Goal: Task Accomplishment & Management: Complete application form

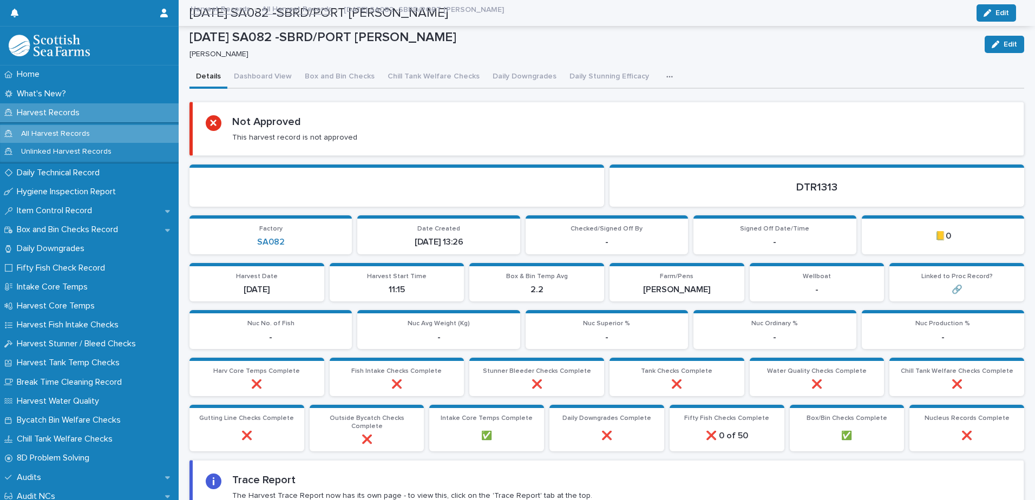
scroll to position [285, 0]
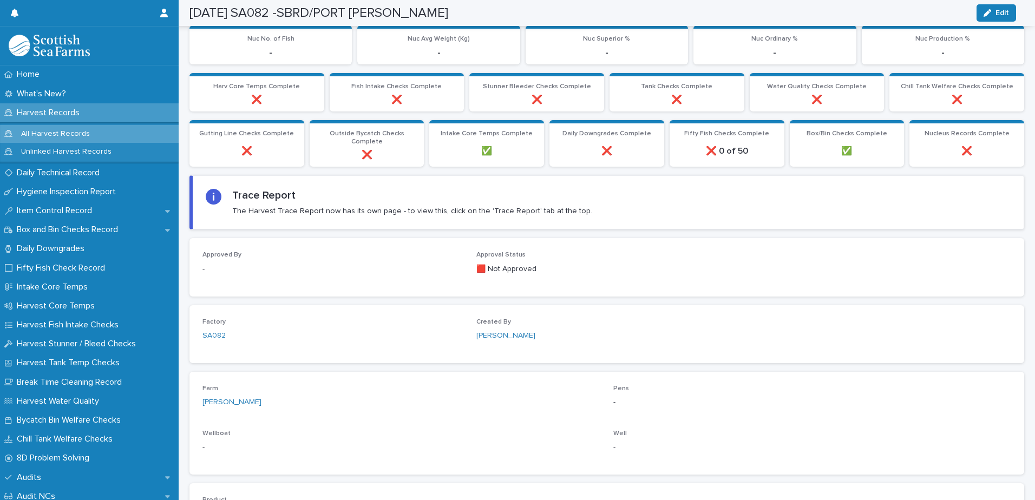
click at [65, 133] on p "All Harvest Records" at bounding box center [55, 133] width 86 height 9
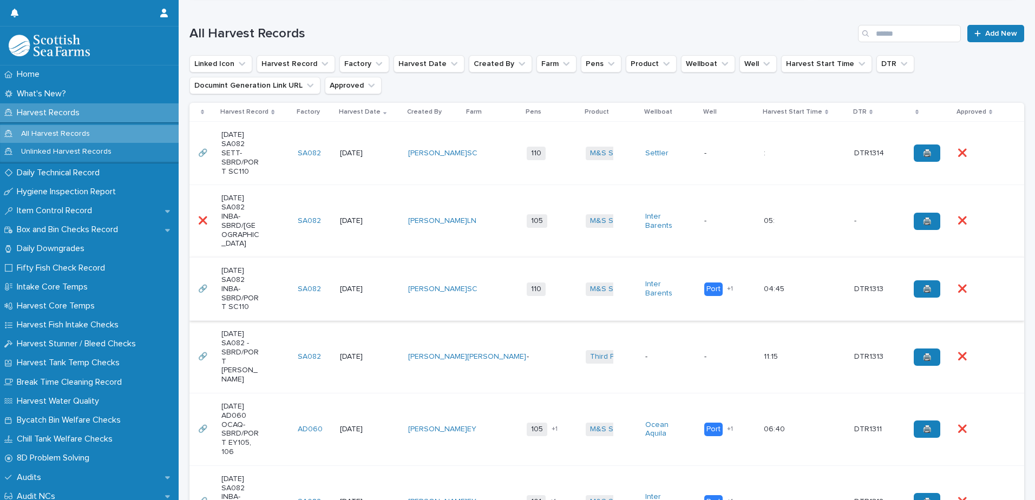
scroll to position [271, 0]
click at [277, 350] on div "[DATE] SA082 -SBRD/PORT [PERSON_NAME]" at bounding box center [255, 356] width 68 height 63
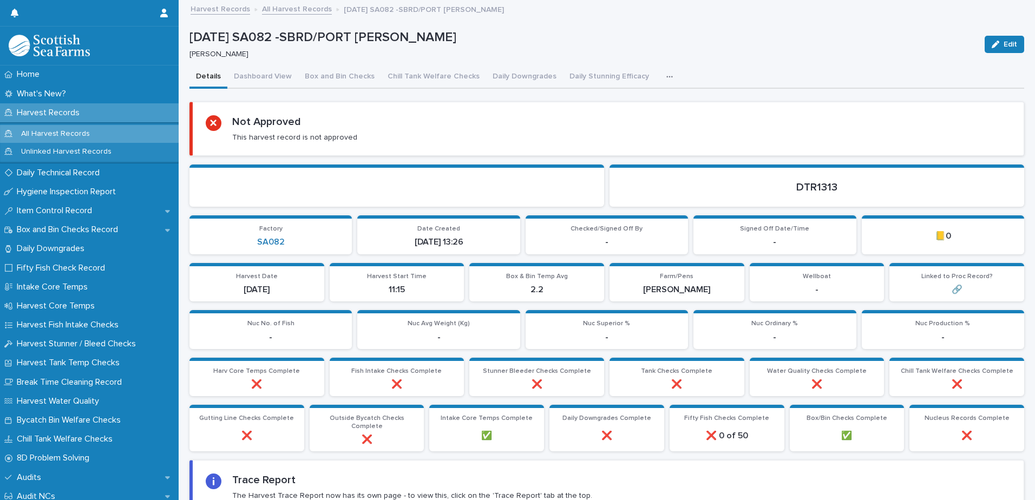
click at [664, 77] on button "button" at bounding box center [672, 77] width 24 height 22
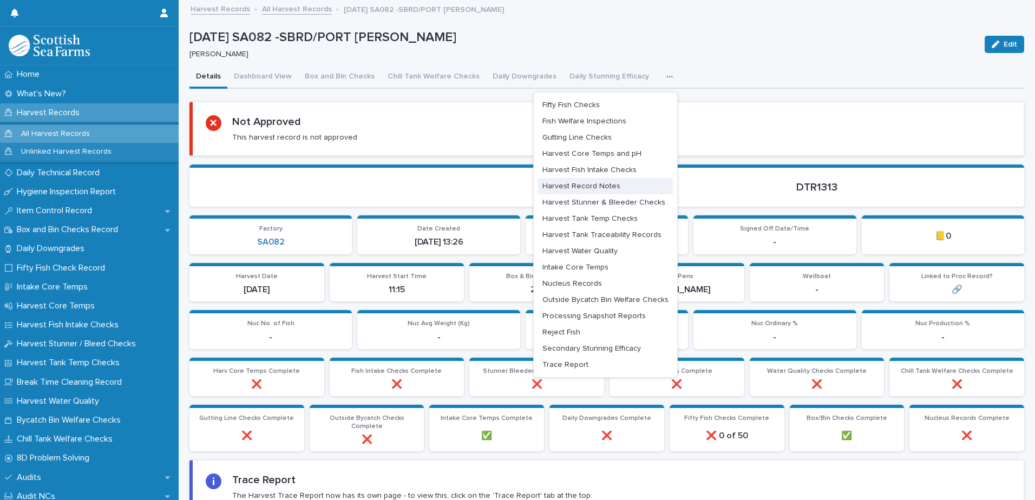
click at [603, 188] on span "Harvest Record Notes" at bounding box center [581, 186] width 78 height 8
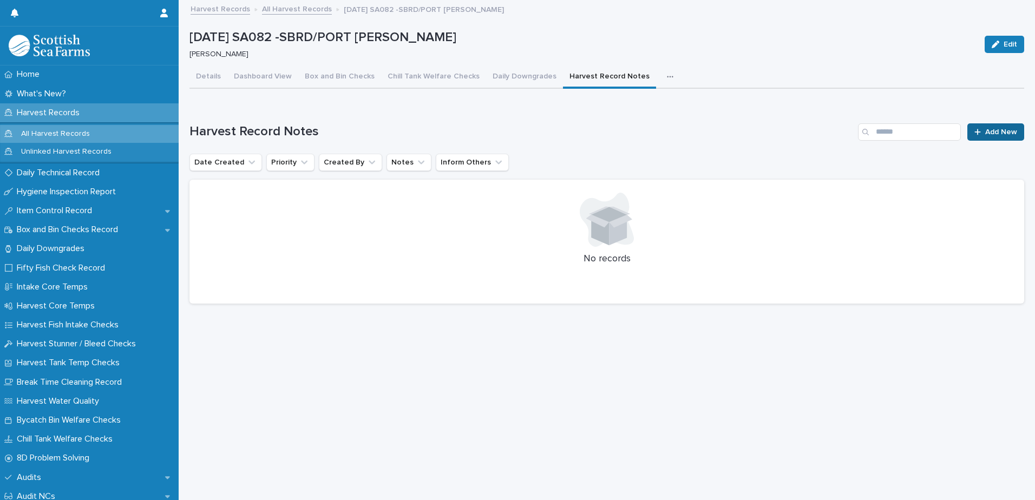
click at [999, 128] on span "Add New" at bounding box center [1001, 132] width 32 height 8
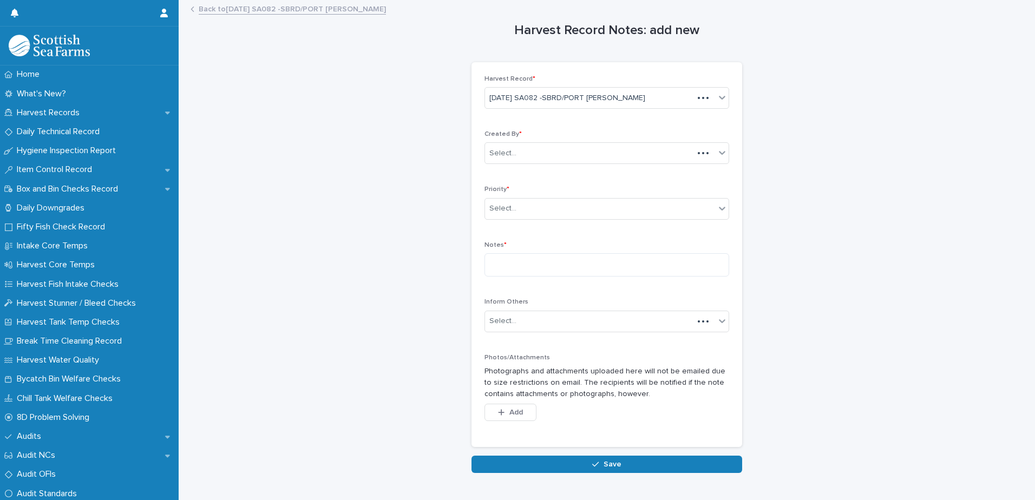
click at [532, 168] on div "Created By * Select..." at bounding box center [607, 151] width 245 height 42
click at [527, 155] on div "Select..." at bounding box center [589, 154] width 208 height 18
type input "*****"
click at [529, 172] on div "[PERSON_NAME]" at bounding box center [603, 174] width 244 height 19
click at [514, 210] on div "Select..." at bounding box center [600, 209] width 230 height 18
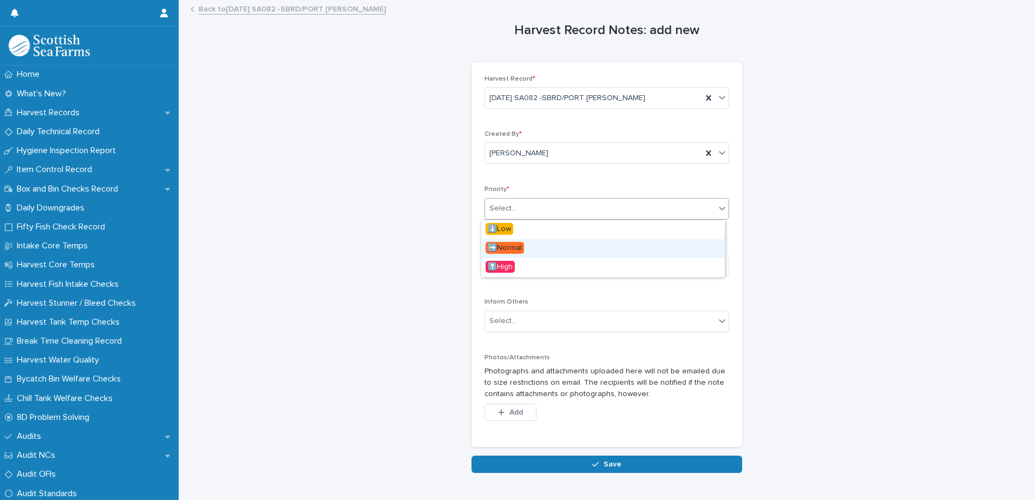
click at [527, 243] on div "➡️Normal" at bounding box center [603, 248] width 244 height 19
click at [527, 264] on textarea at bounding box center [607, 264] width 245 height 23
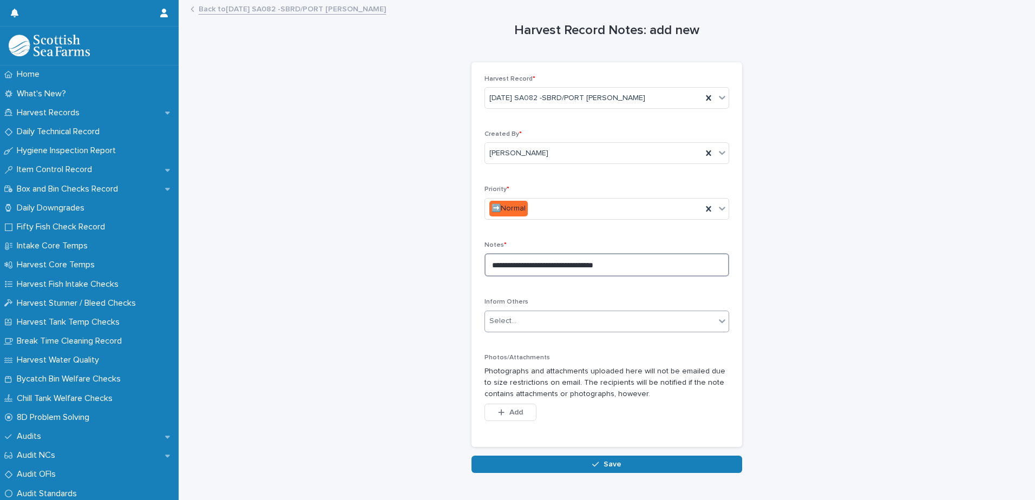
type textarea "**********"
click at [553, 329] on div "Select..." at bounding box center [600, 321] width 230 height 18
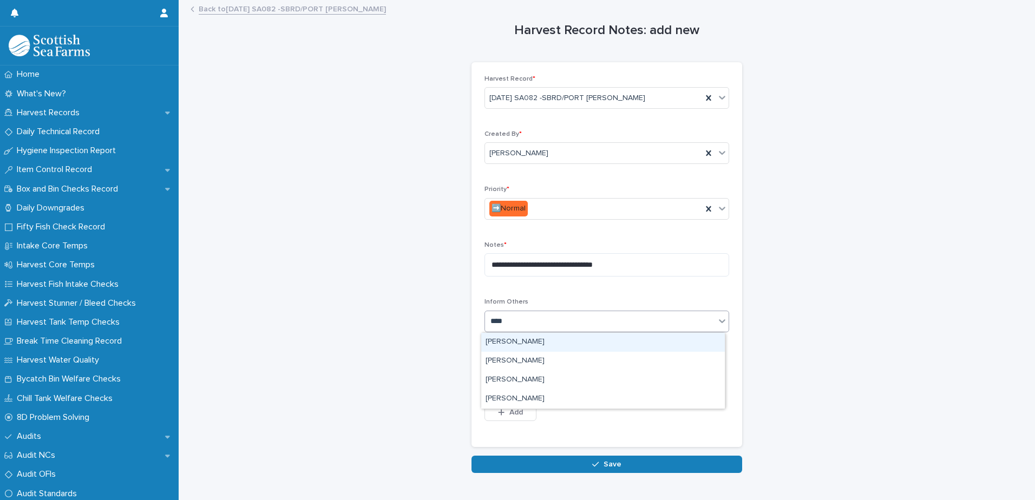
type input "*****"
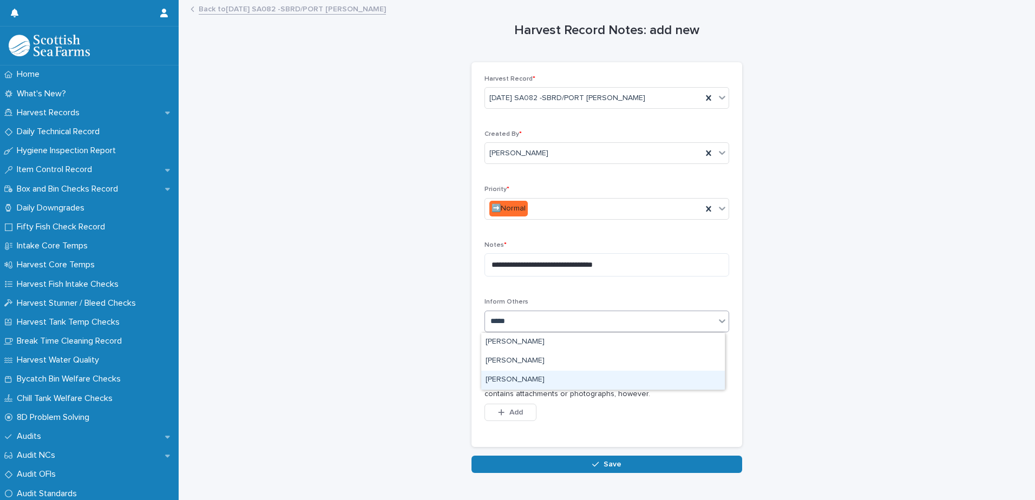
click at [543, 378] on div "[PERSON_NAME]" at bounding box center [603, 380] width 244 height 19
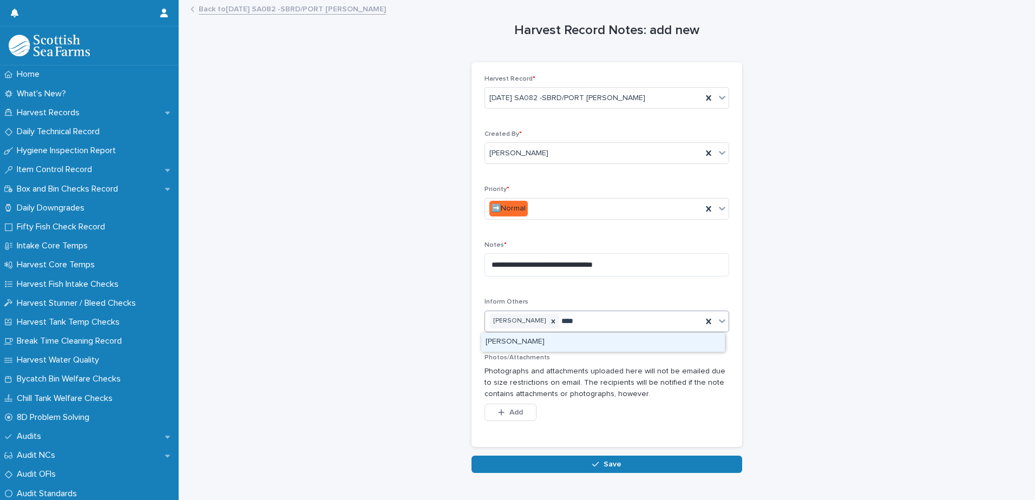
type input "*****"
click at [559, 341] on div "[PERSON_NAME]" at bounding box center [603, 342] width 244 height 19
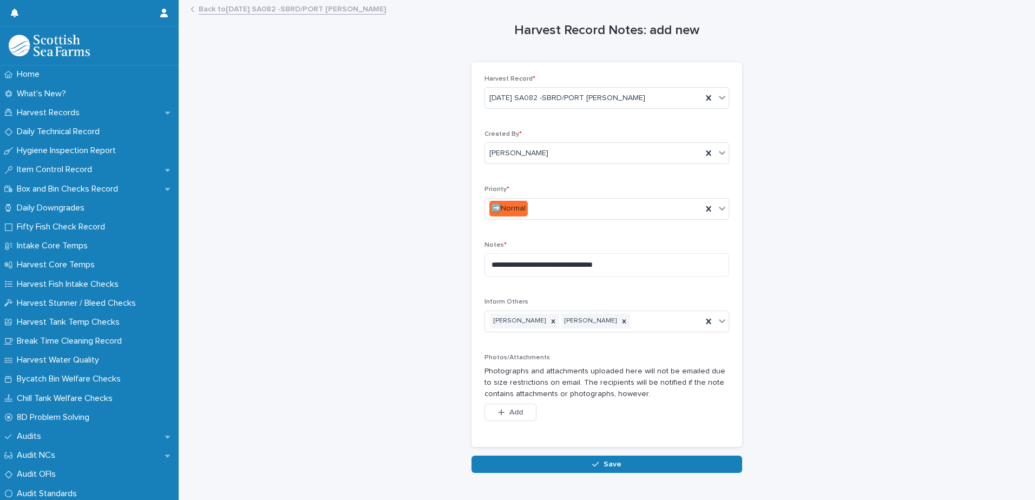
click at [519, 403] on div "Photos/Attachments Photographs and attachments uploaded here will not be emaile…" at bounding box center [607, 394] width 245 height 81
click at [519, 404] on button "Add" at bounding box center [511, 412] width 52 height 17
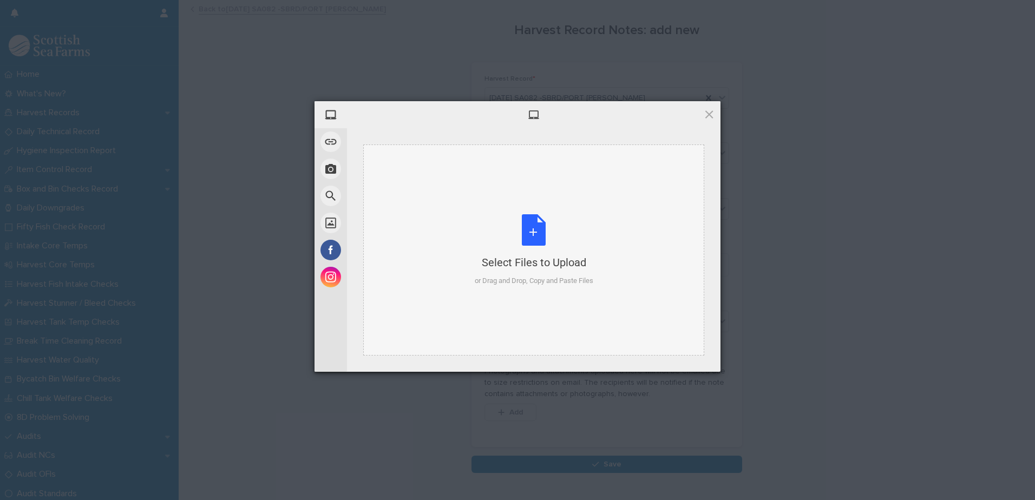
click at [688, 161] on div "Select Files to Upload or Drag and Drop, Copy and Paste Files" at bounding box center [533, 250] width 341 height 211
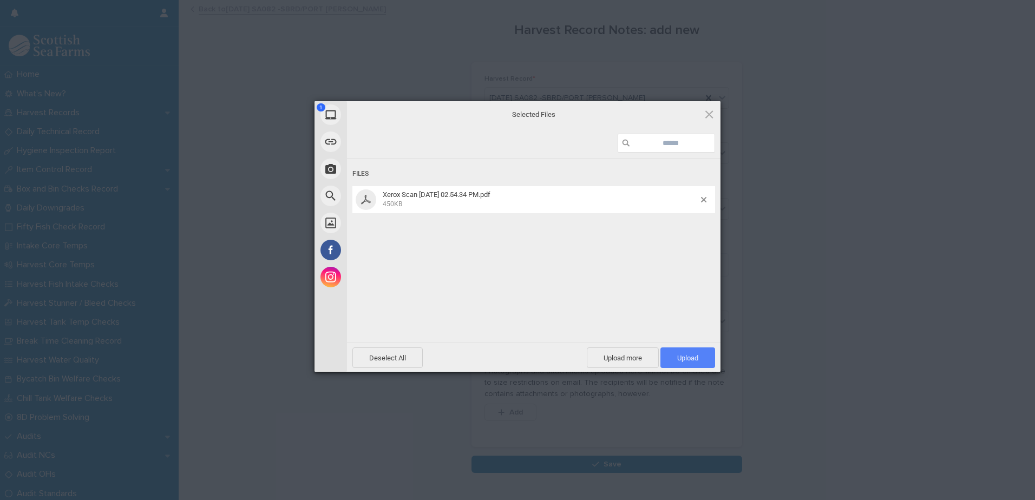
click at [680, 355] on span "Upload 1" at bounding box center [687, 358] width 21 height 8
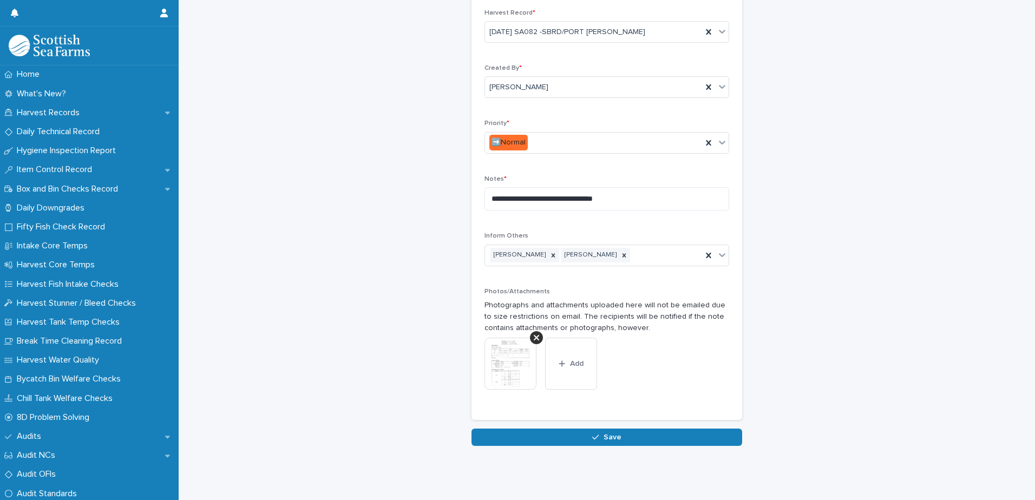
scroll to position [74, 0]
click at [604, 434] on span "Save" at bounding box center [613, 438] width 18 height 8
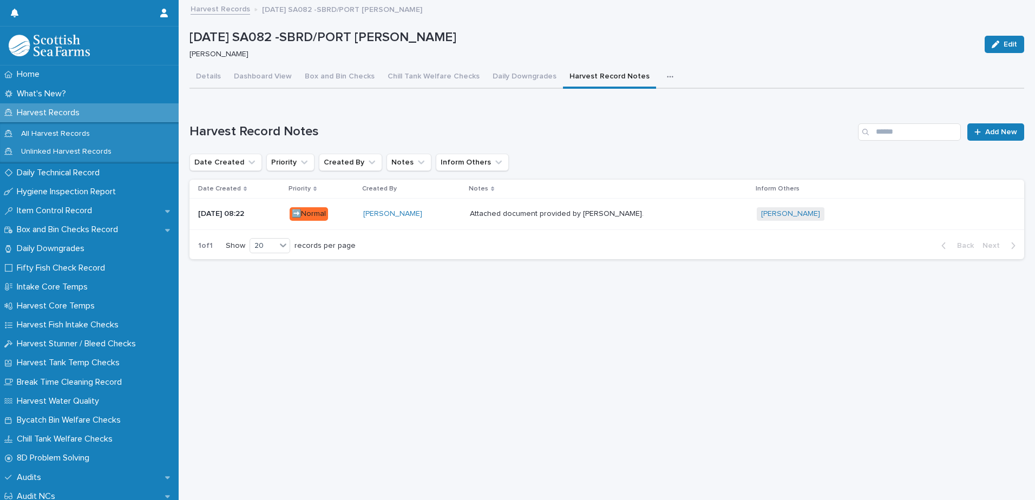
scroll to position [8, 0]
click at [211, 70] on div "Details Dashboard View Box and Bin Checks Chill Tank Welfare Checks Daily Downg…" at bounding box center [606, 167] width 835 height 202
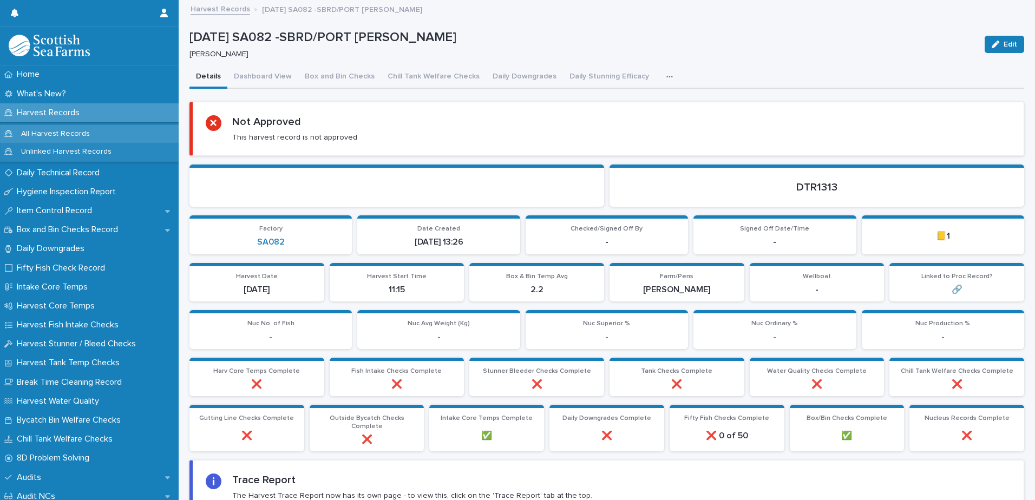
click at [103, 132] on div "All Harvest Records" at bounding box center [89, 134] width 179 height 18
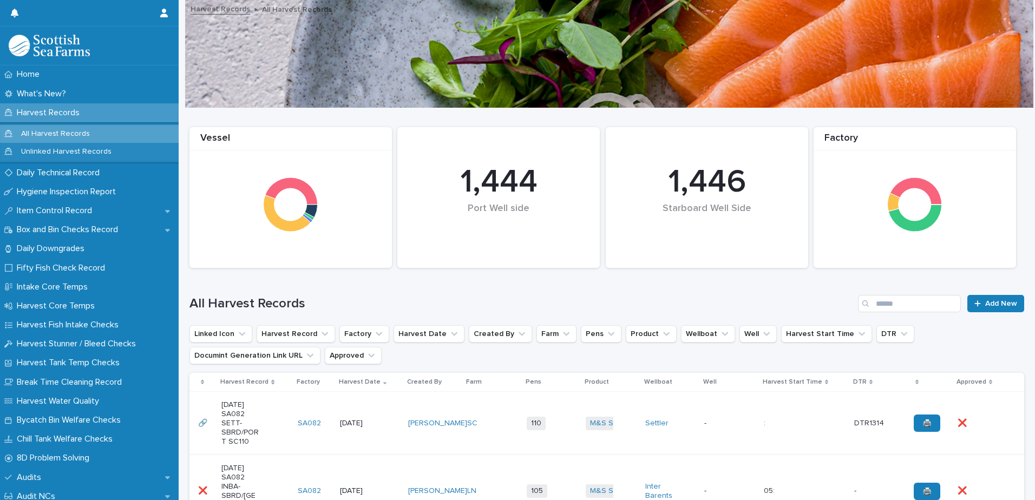
scroll to position [217, 0]
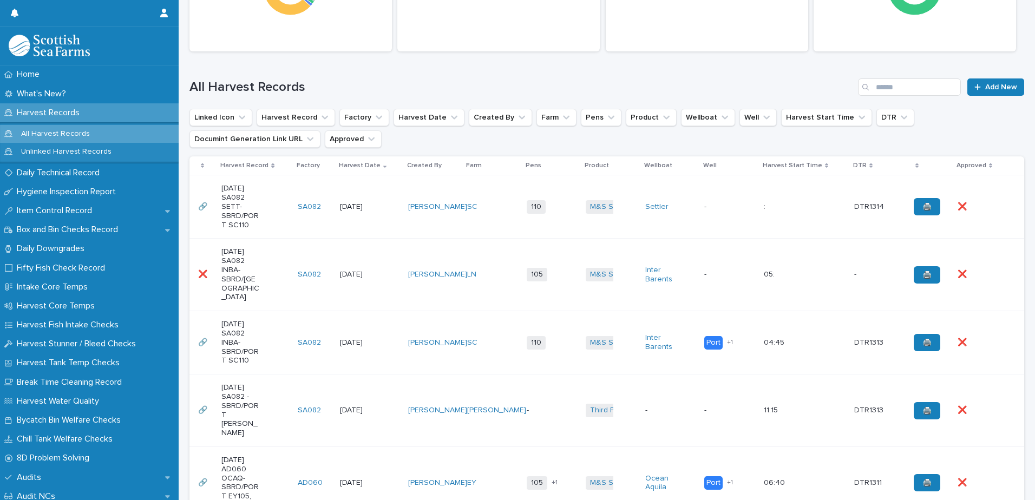
click at [764, 207] on p ":" at bounding box center [766, 205] width 4 height 11
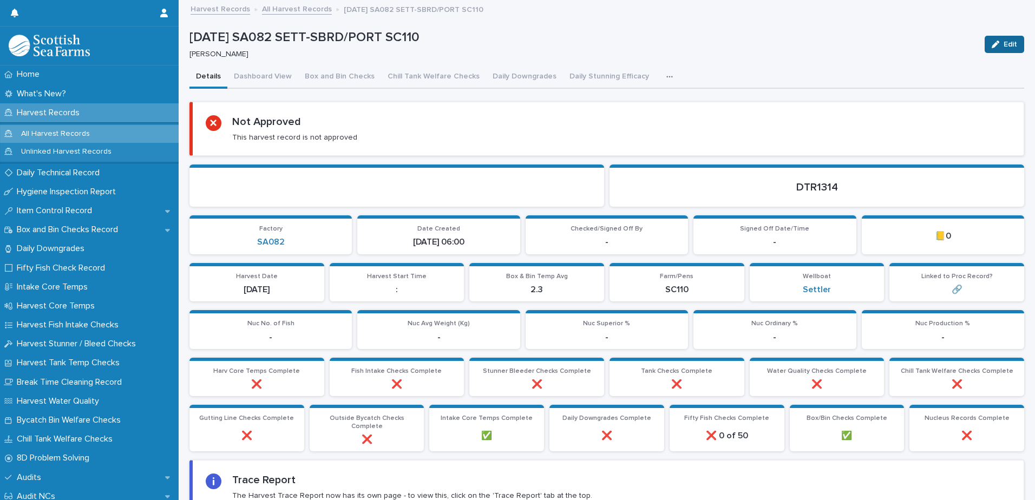
click at [1006, 41] on span "Edit" at bounding box center [1011, 45] width 14 height 8
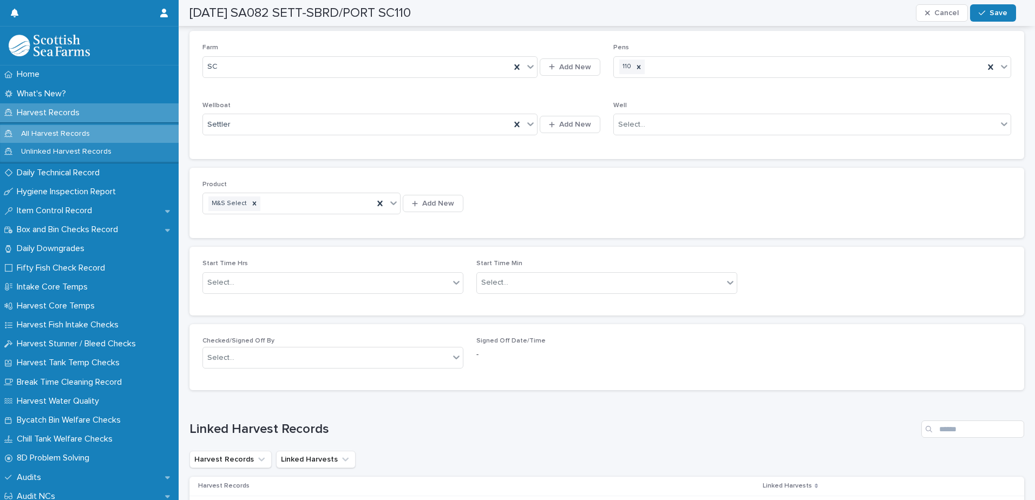
scroll to position [650, 0]
click at [245, 278] on div "Select..." at bounding box center [326, 280] width 246 height 18
click at [502, 279] on div "Select..." at bounding box center [494, 279] width 27 height 11
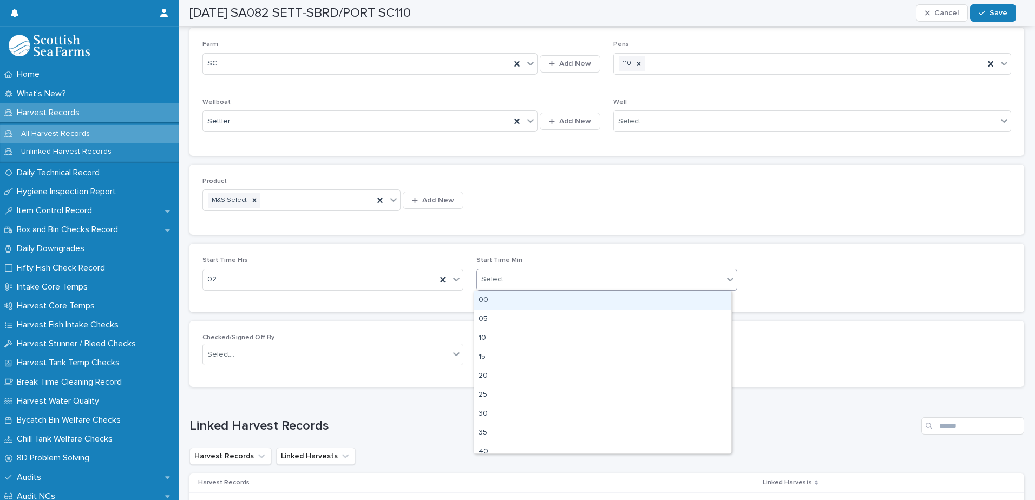
type input "**"
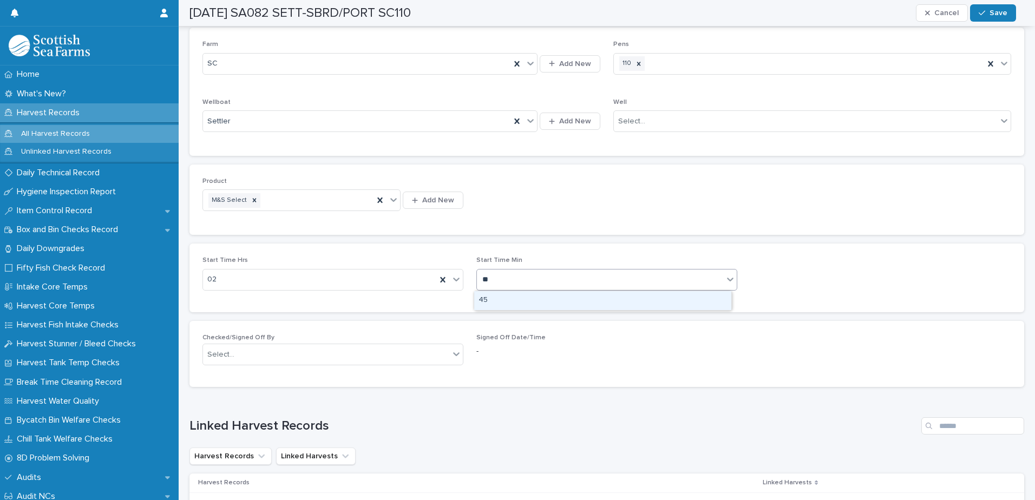
click at [495, 295] on div "45" at bounding box center [602, 300] width 257 height 19
click at [991, 12] on span "Save" at bounding box center [999, 13] width 18 height 8
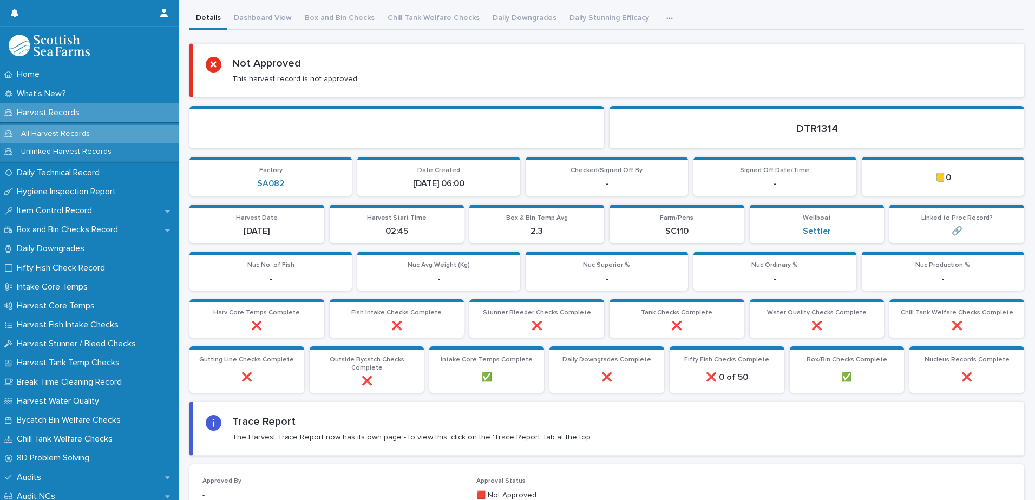
scroll to position [108, 0]
